Goal: Navigation & Orientation: Find specific page/section

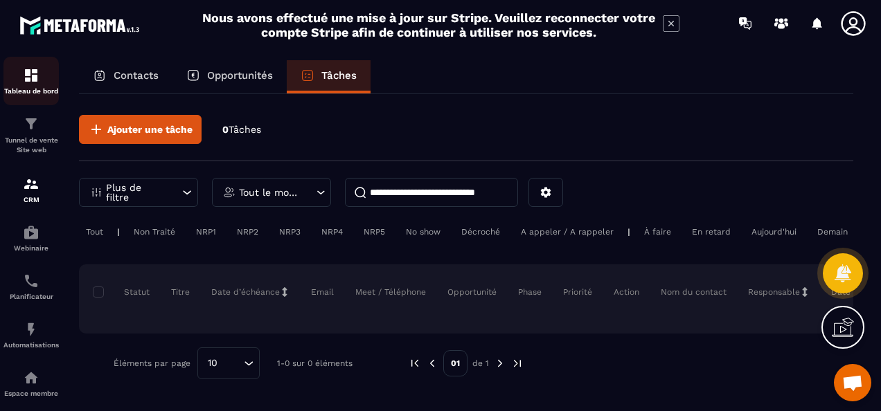
click at [27, 85] on div "Tableau de bord" at bounding box center [30, 81] width 55 height 28
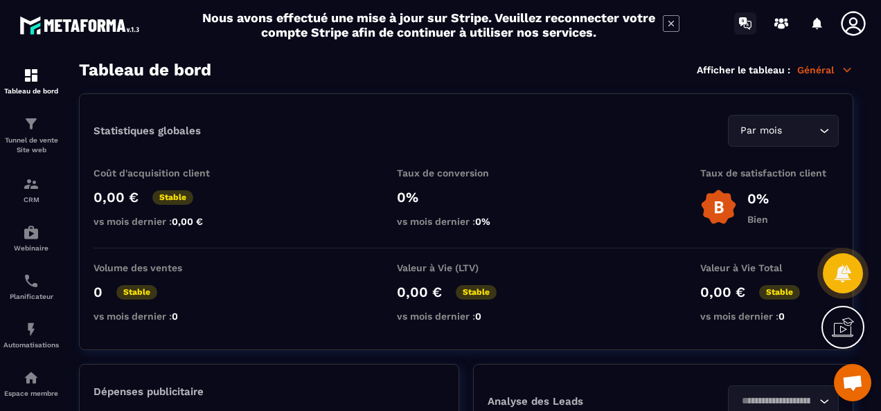
click at [742, 25] on icon at bounding box center [743, 21] width 8 height 9
click at [26, 129] on img at bounding box center [31, 124] width 17 height 17
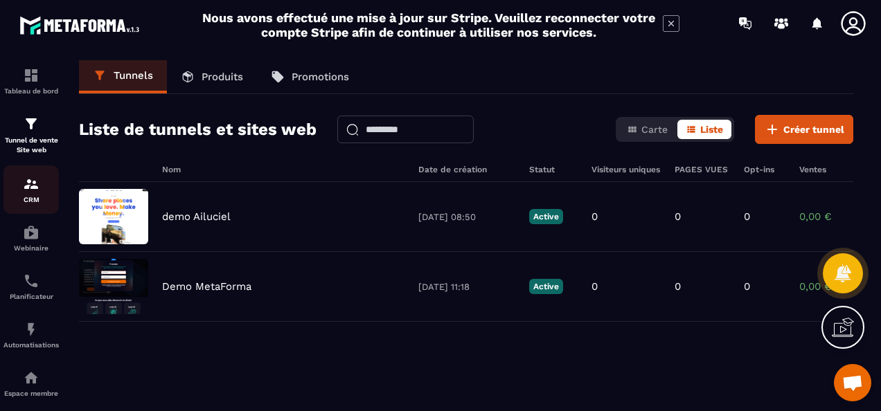
click at [36, 176] on link "CRM" at bounding box center [30, 190] width 55 height 48
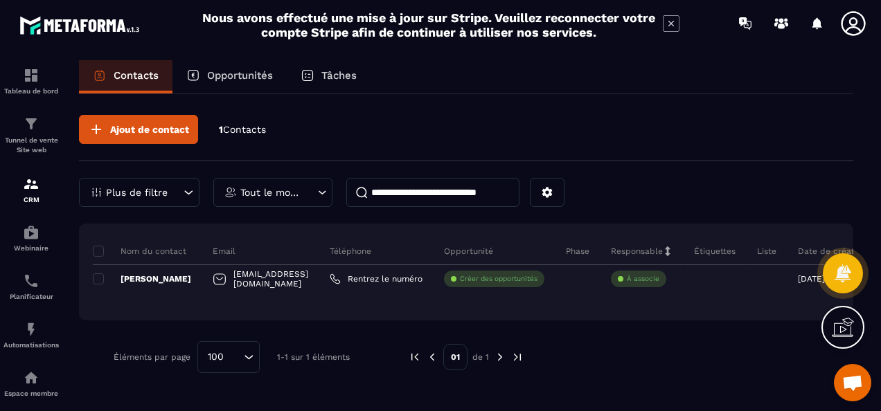
click at [245, 127] on span "Contacts" at bounding box center [244, 129] width 43 height 11
drag, startPoint x: 245, startPoint y: 127, endPoint x: 229, endPoint y: 80, distance: 49.9
click at [229, 80] on p "Opportunités" at bounding box center [240, 75] width 66 height 12
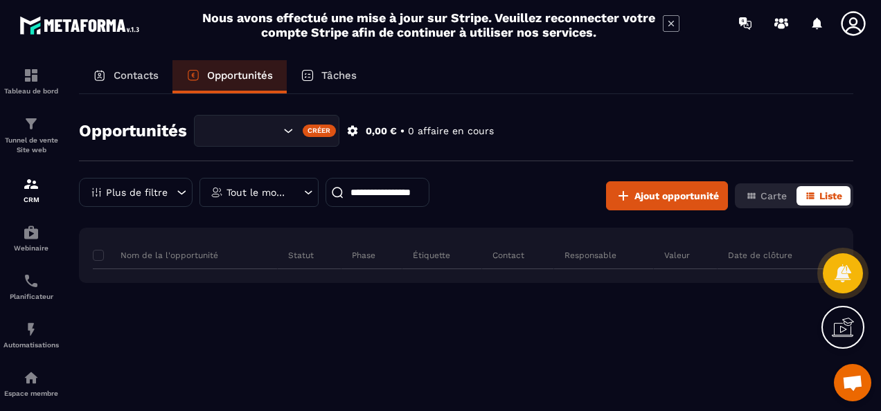
click at [325, 72] on p "Tâches" at bounding box center [338, 75] width 35 height 12
